Goal: Find specific page/section: Find specific page/section

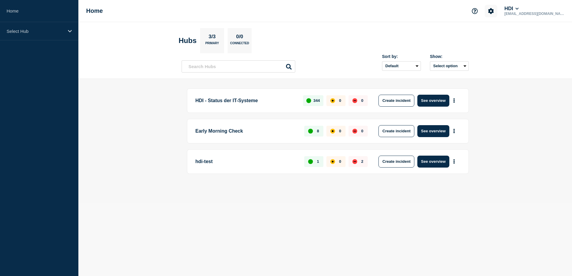
click at [494, 13] on icon "Account settings" at bounding box center [491, 11] width 6 height 6
click at [523, 81] on main "HDI - Status der IT-Systeme 344 0 0 Create incident See overview Early Morning …" at bounding box center [325, 141] width 494 height 125
click at [60, 35] on div "Select Hub" at bounding box center [39, 31] width 78 height 18
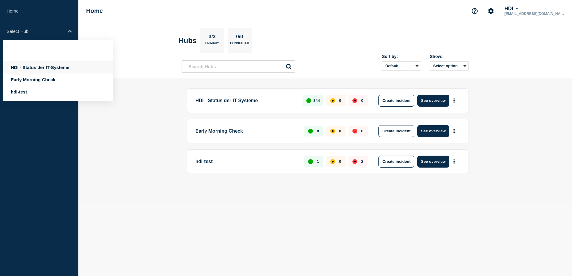
click at [62, 70] on div "HDI - Status der IT-Systeme" at bounding box center [58, 67] width 110 height 12
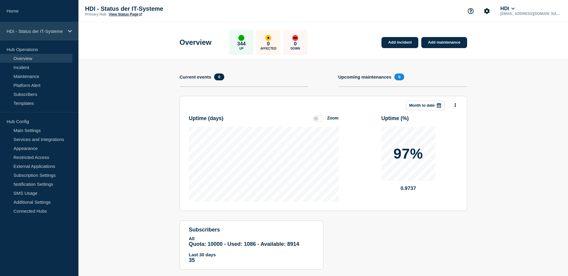
click at [70, 35] on div "HDI - Status der IT-Systeme" at bounding box center [39, 31] width 78 height 18
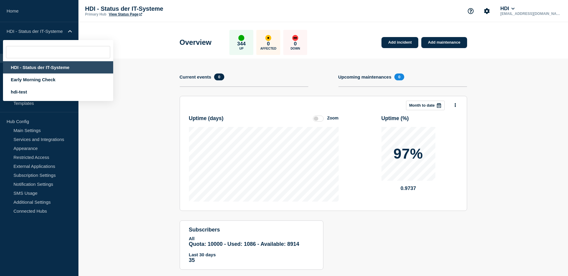
click at [114, 137] on section "Add incident Add maintenance Current events 0 Upcoming maintenances 0 This mont…" at bounding box center [322, 169] width 489 height 220
